Goal: Information Seeking & Learning: Learn about a topic

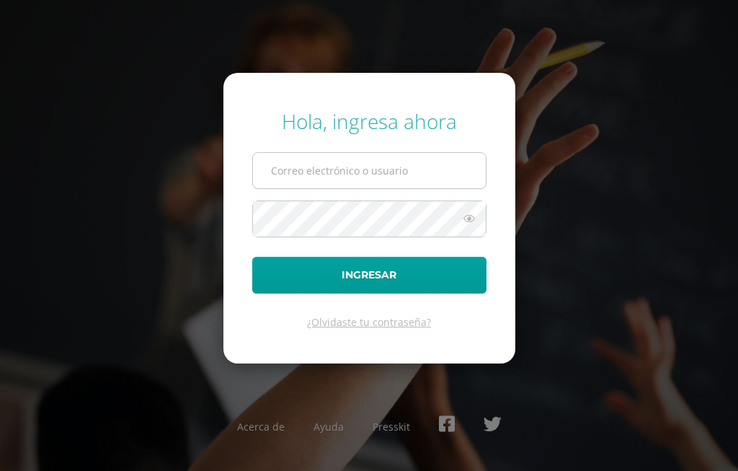
click at [401, 169] on input "text" at bounding box center [369, 170] width 233 height 35
type input "pablojimenez@fatima.edoo"
click at [252, 257] on button "Ingresar" at bounding box center [369, 275] width 234 height 37
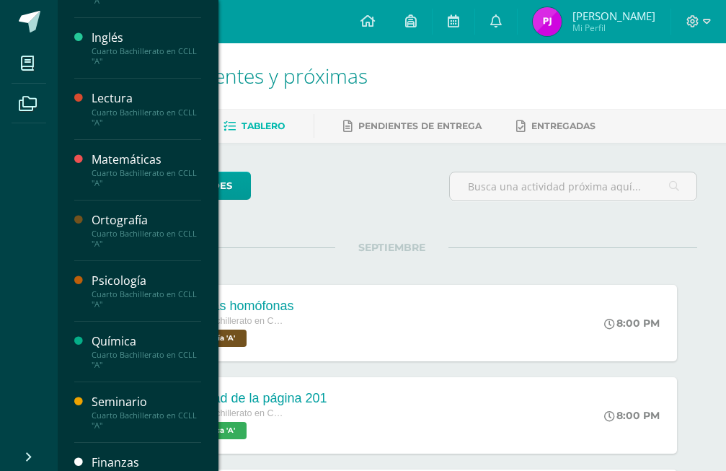
scroll to position [688, 0]
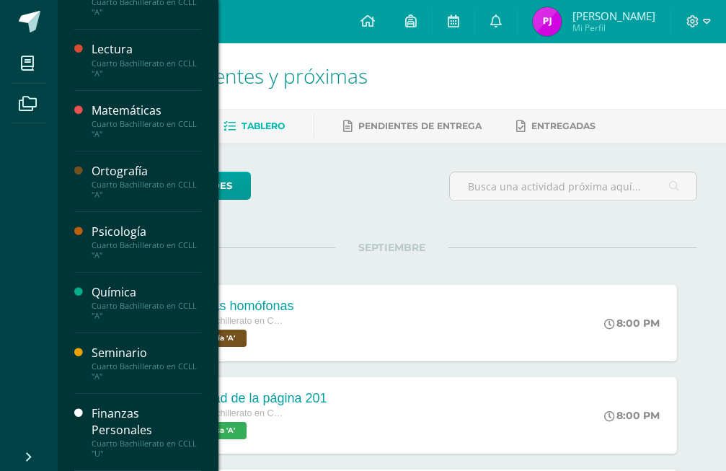
click at [116, 414] on div "Finanzas Personales" at bounding box center [147, 421] width 110 height 33
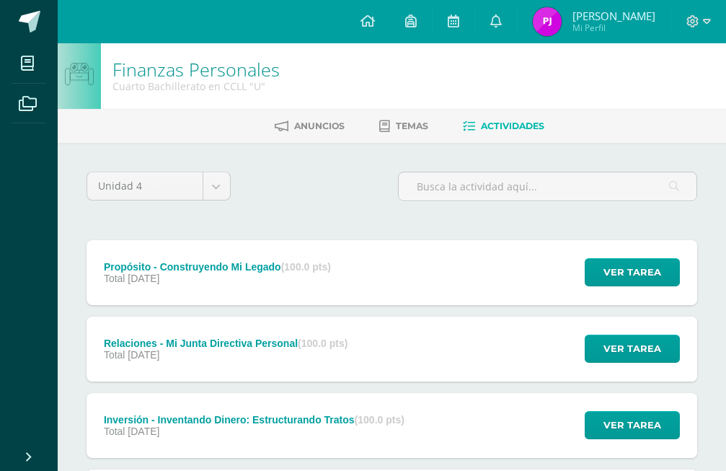
click at [435, 125] on ul "Anuncios Temas Actividades" at bounding box center [409, 126] width 669 height 24
click at [401, 132] on link "Temas" at bounding box center [403, 126] width 49 height 23
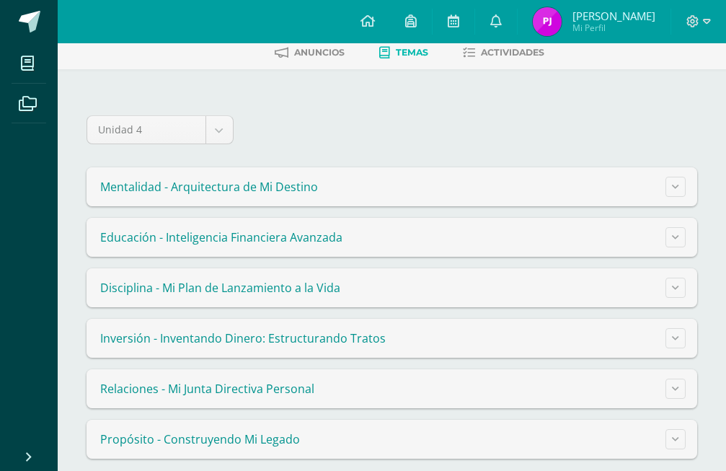
scroll to position [89, 0]
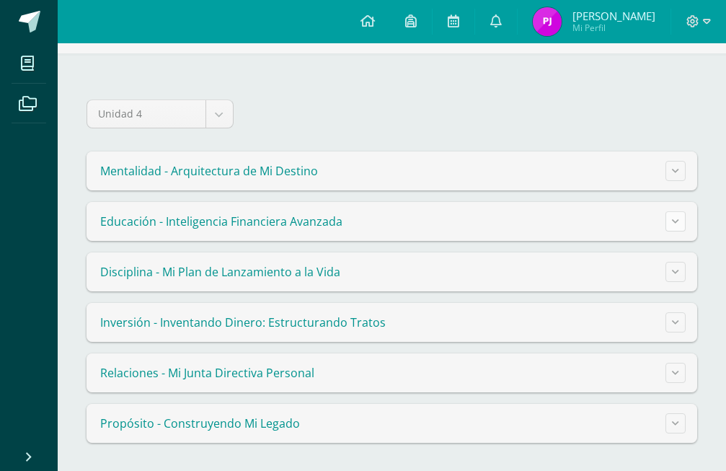
click at [676, 226] on button at bounding box center [676, 221] width 20 height 20
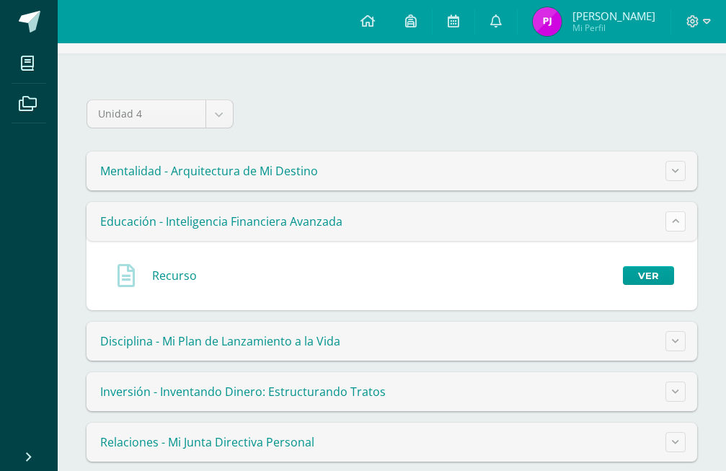
click at [676, 226] on button at bounding box center [676, 221] width 20 height 20
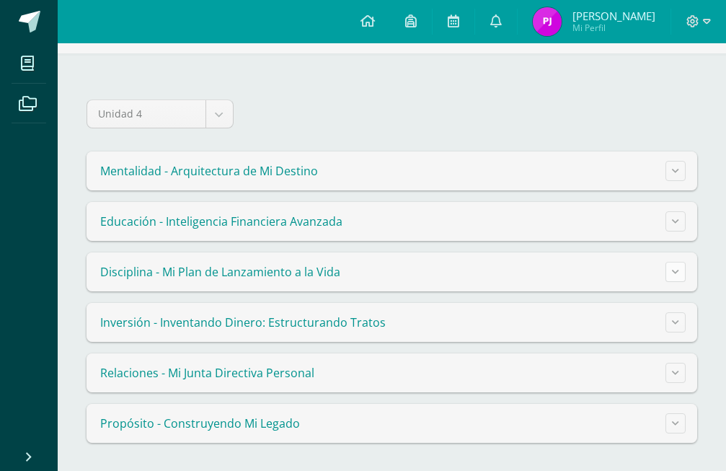
click at [670, 264] on button at bounding box center [676, 272] width 20 height 20
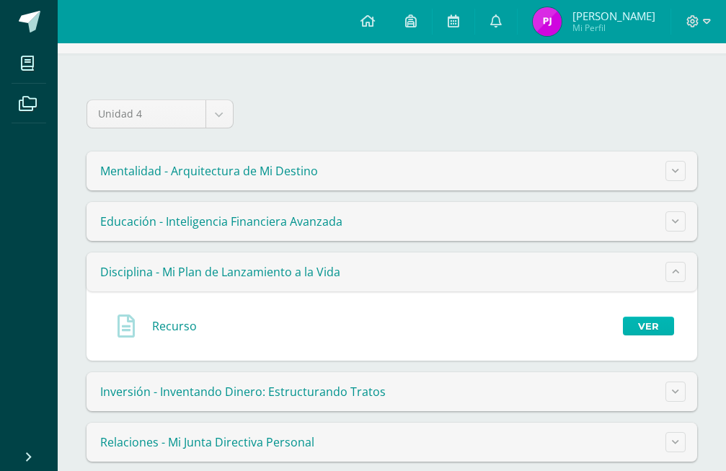
click at [658, 321] on link "Ver" at bounding box center [648, 326] width 51 height 19
click at [684, 273] on button at bounding box center [676, 272] width 20 height 20
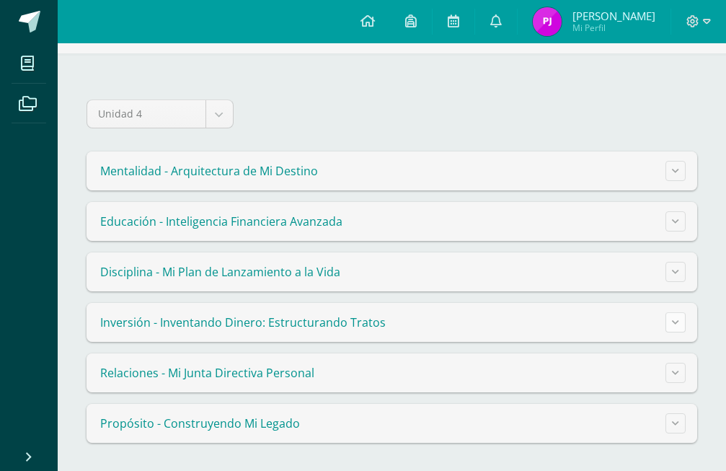
click at [679, 326] on button at bounding box center [676, 322] width 20 height 20
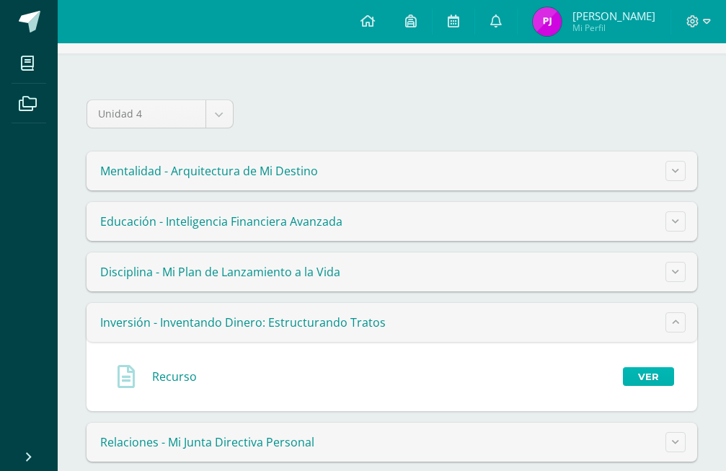
click at [645, 372] on link "Ver" at bounding box center [648, 376] width 51 height 19
click at [681, 275] on button at bounding box center [676, 272] width 20 height 20
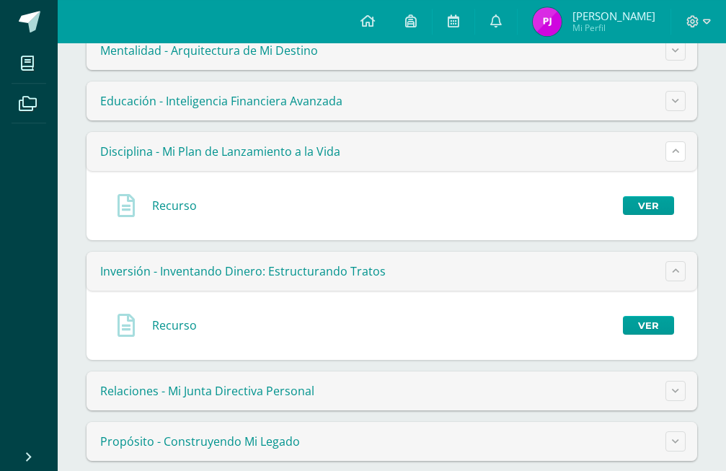
scroll to position [228, 0]
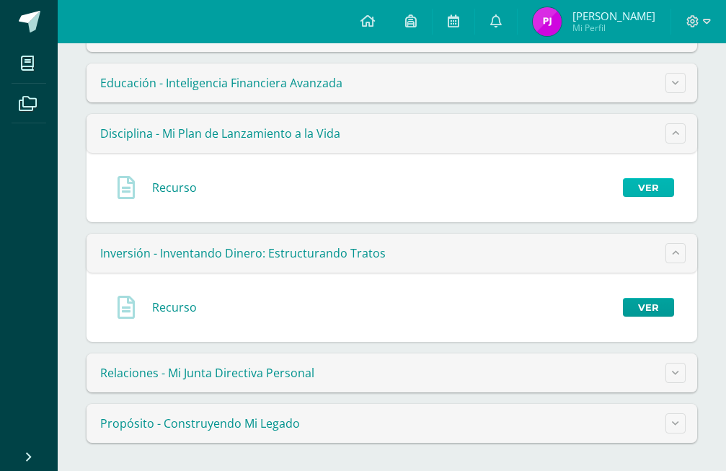
click at [627, 190] on link "Ver" at bounding box center [648, 187] width 51 height 19
click at [647, 310] on link "Ver" at bounding box center [648, 307] width 51 height 19
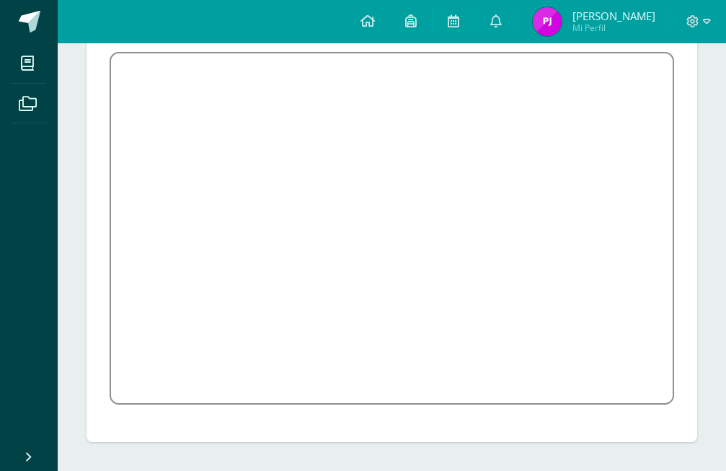
scroll to position [219, 0]
click at [689, 22] on icon at bounding box center [693, 21] width 12 height 12
click at [670, 101] on span "Cerrar sesión" at bounding box center [661, 99] width 65 height 14
